Goal: Navigation & Orientation: Find specific page/section

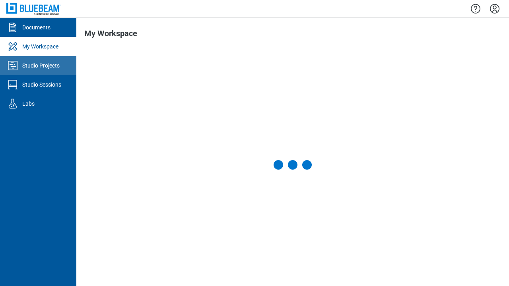
click at [38, 66] on div "Studio Projects" at bounding box center [40, 66] width 37 height 8
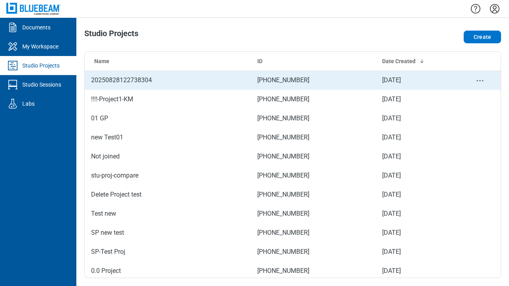
click at [290, 80] on td "[PHONE_NUMBER]" at bounding box center [313, 80] width 125 height 19
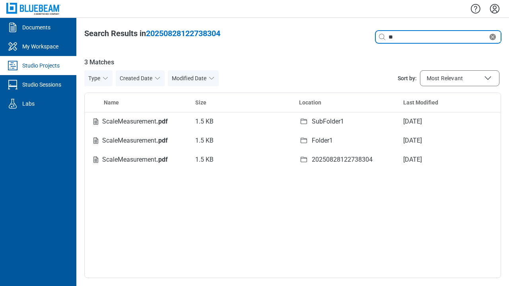
type input "**"
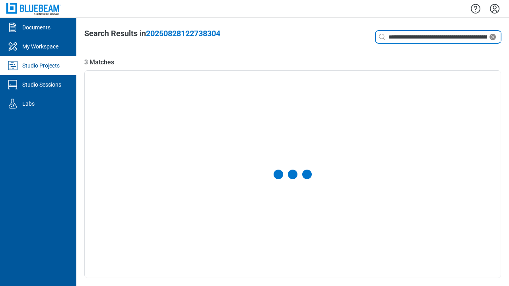
type input "**********"
